Goal: Transaction & Acquisition: Purchase product/service

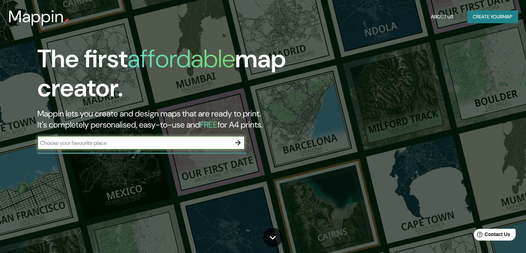
click at [492, 18] on button "Create your map" at bounding box center [492, 16] width 51 height 13
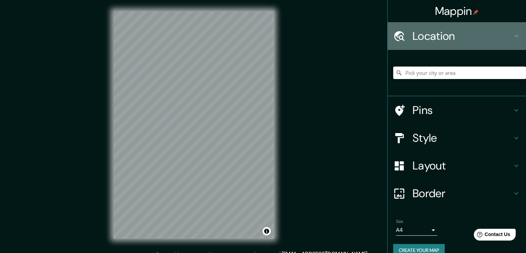
click at [477, 34] on h4 "Location" at bounding box center [463, 36] width 100 height 14
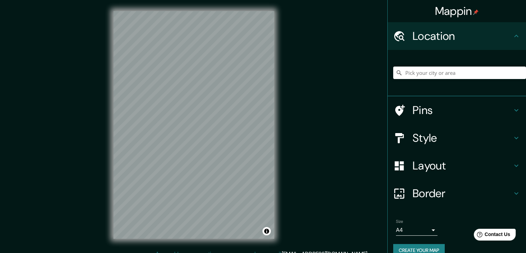
click at [453, 64] on div at bounding box center [459, 72] width 133 height 35
click at [450, 71] on input "Pick your city or area" at bounding box center [459, 72] width 133 height 12
type input "o"
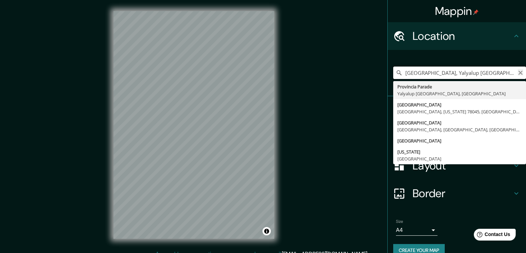
type input "[GEOGRAPHIC_DATA], Yalyalup [GEOGRAPHIC_DATA], [GEOGRAPHIC_DATA]"
click at [518, 71] on icon "Clear" at bounding box center [521, 73] width 6 height 6
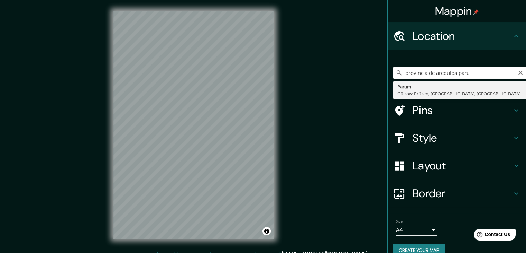
click at [515, 42] on div "Location" at bounding box center [457, 36] width 138 height 28
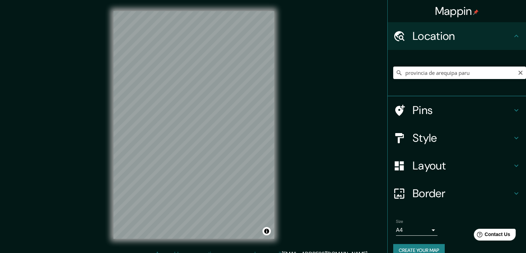
click at [396, 70] on icon at bounding box center [399, 72] width 7 height 7
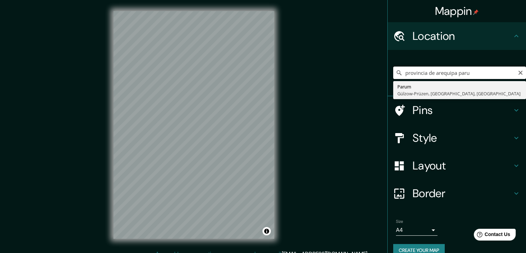
click at [476, 72] on input "provincia de arequipa paru" at bounding box center [459, 72] width 133 height 12
click at [215, 117] on div "Mappin Location provincia de [GEOGRAPHIC_DATA] [PERSON_NAME][GEOGRAPHIC_DATA]-[…" at bounding box center [263, 130] width 526 height 260
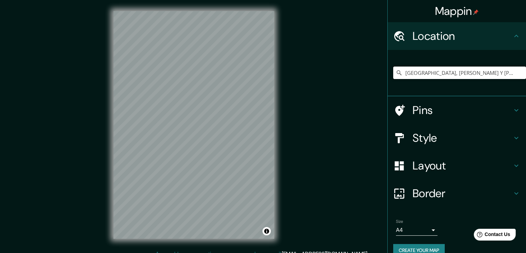
type input "[GEOGRAPHIC_DATA], [PERSON_NAME] Y [PERSON_NAME], [GEOGRAPHIC_DATA], [GEOGRAPHI…"
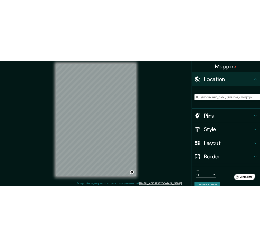
scroll to position [8, 0]
